Goal: Information Seeking & Learning: Compare options

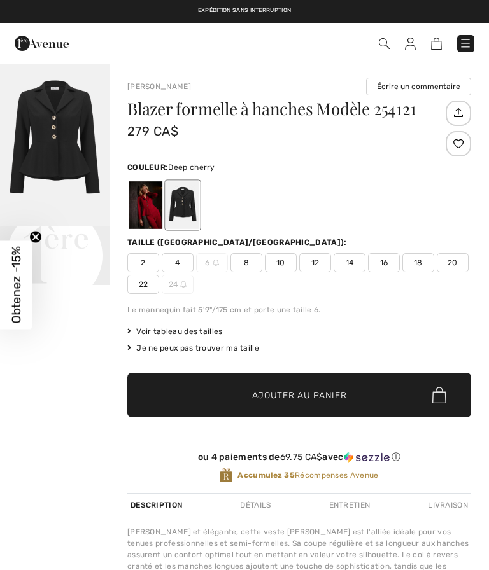
click at [146, 214] on div at bounding box center [145, 205] width 33 height 48
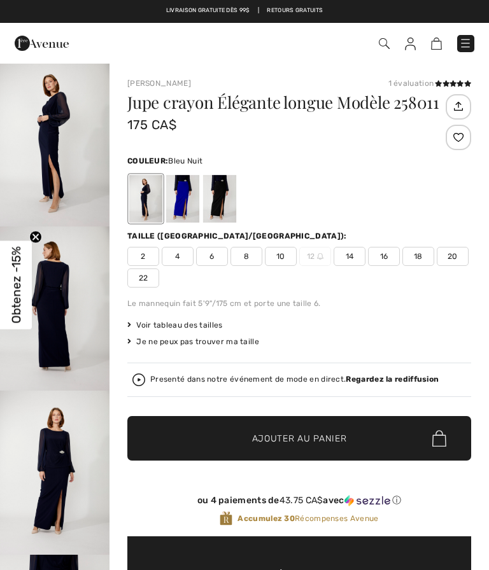
click at [230, 195] on div at bounding box center [219, 199] width 33 height 48
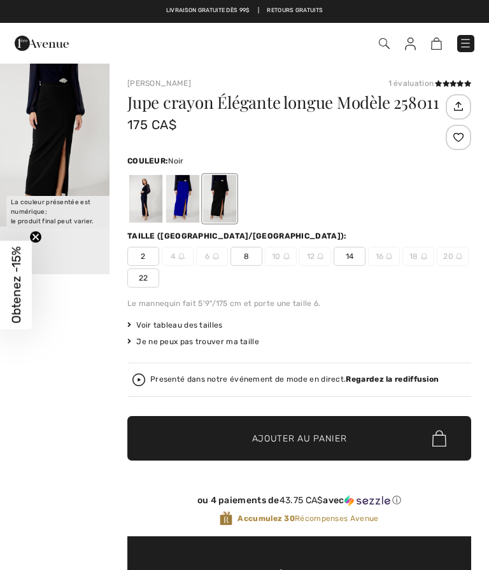
scroll to position [-1, 0]
